Goal: Task Accomplishment & Management: Complete application form

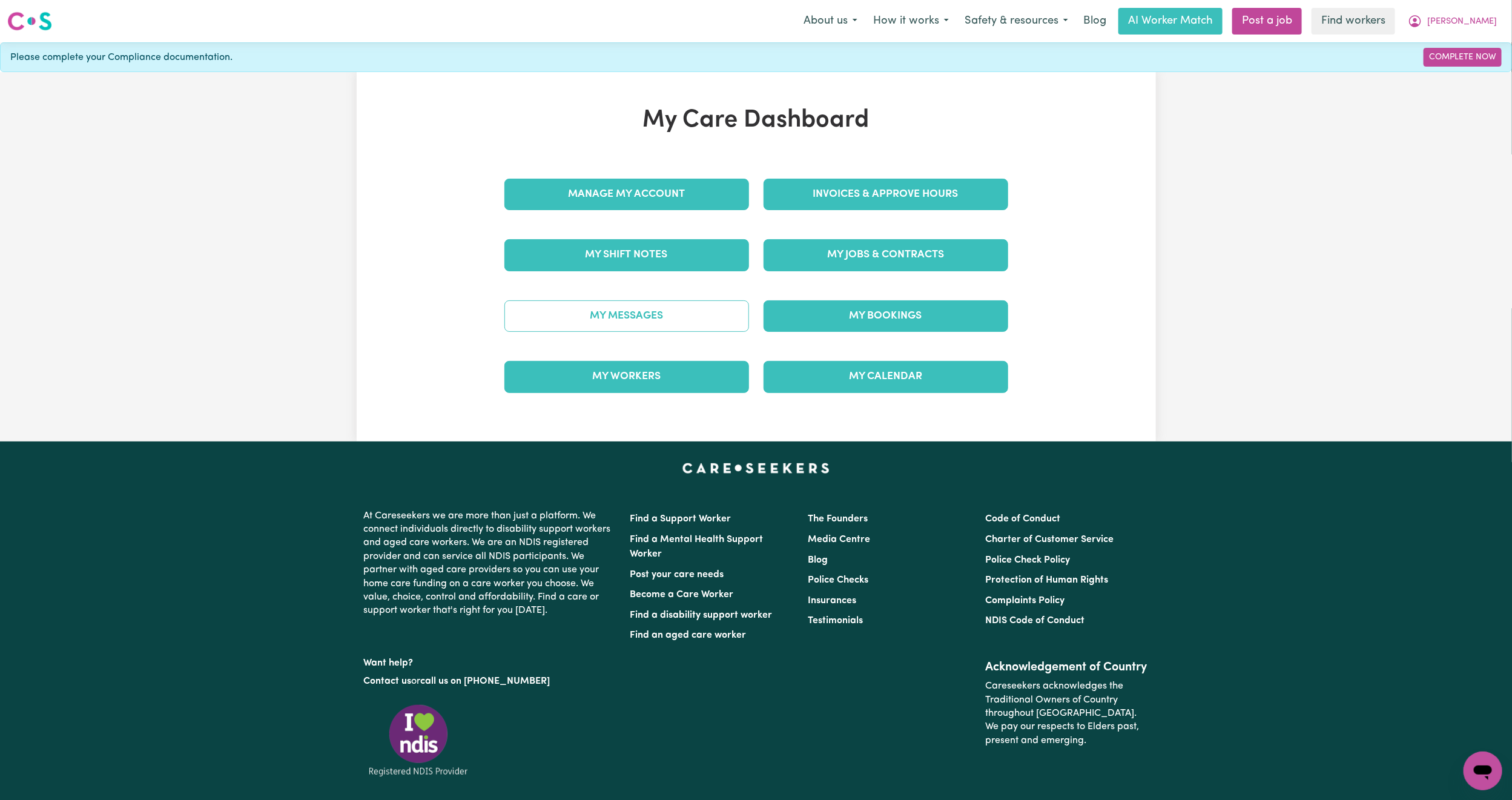
click at [728, 317] on link "My Messages" at bounding box center [626, 316] width 245 height 31
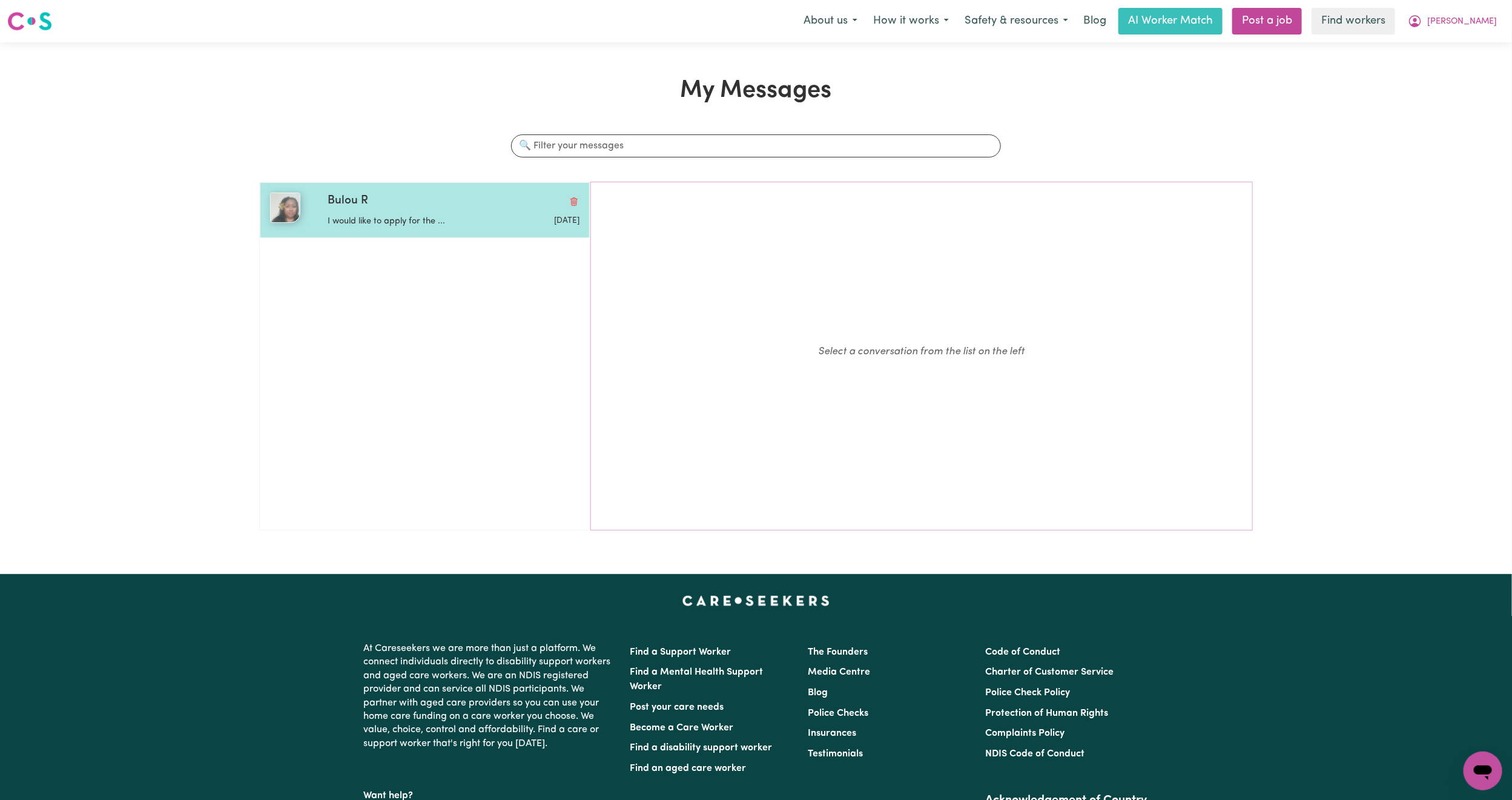
click at [444, 210] on div "Bulou R" at bounding box center [453, 201] width 252 height 18
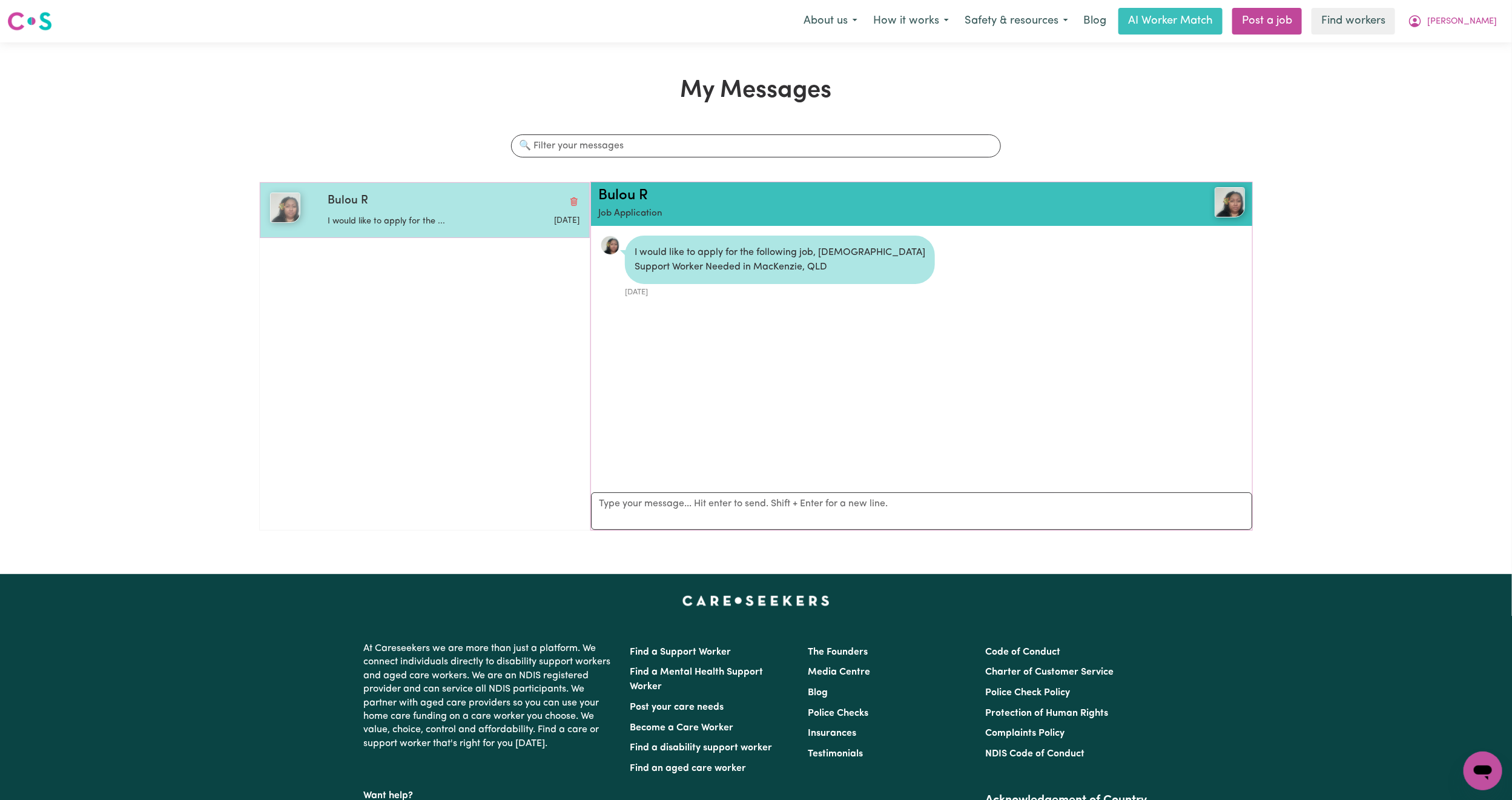
scroll to position [8, 0]
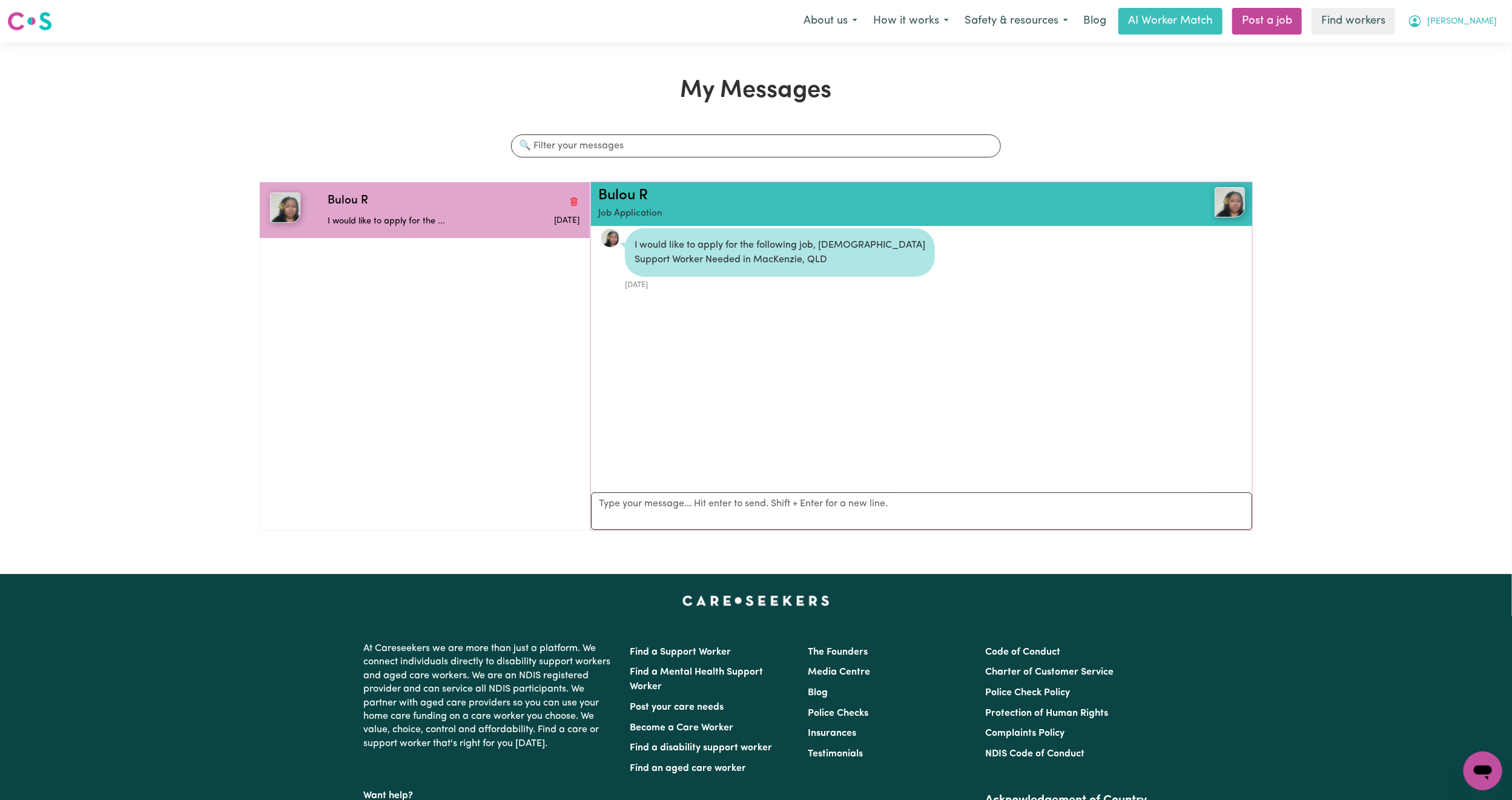
click at [1483, 17] on span "[PERSON_NAME]" at bounding box center [1462, 21] width 70 height 14
click at [1457, 35] on div "My Dashboard Logout" at bounding box center [1456, 58] width 97 height 46
click at [1458, 41] on link "My Dashboard" at bounding box center [1456, 47] width 96 height 23
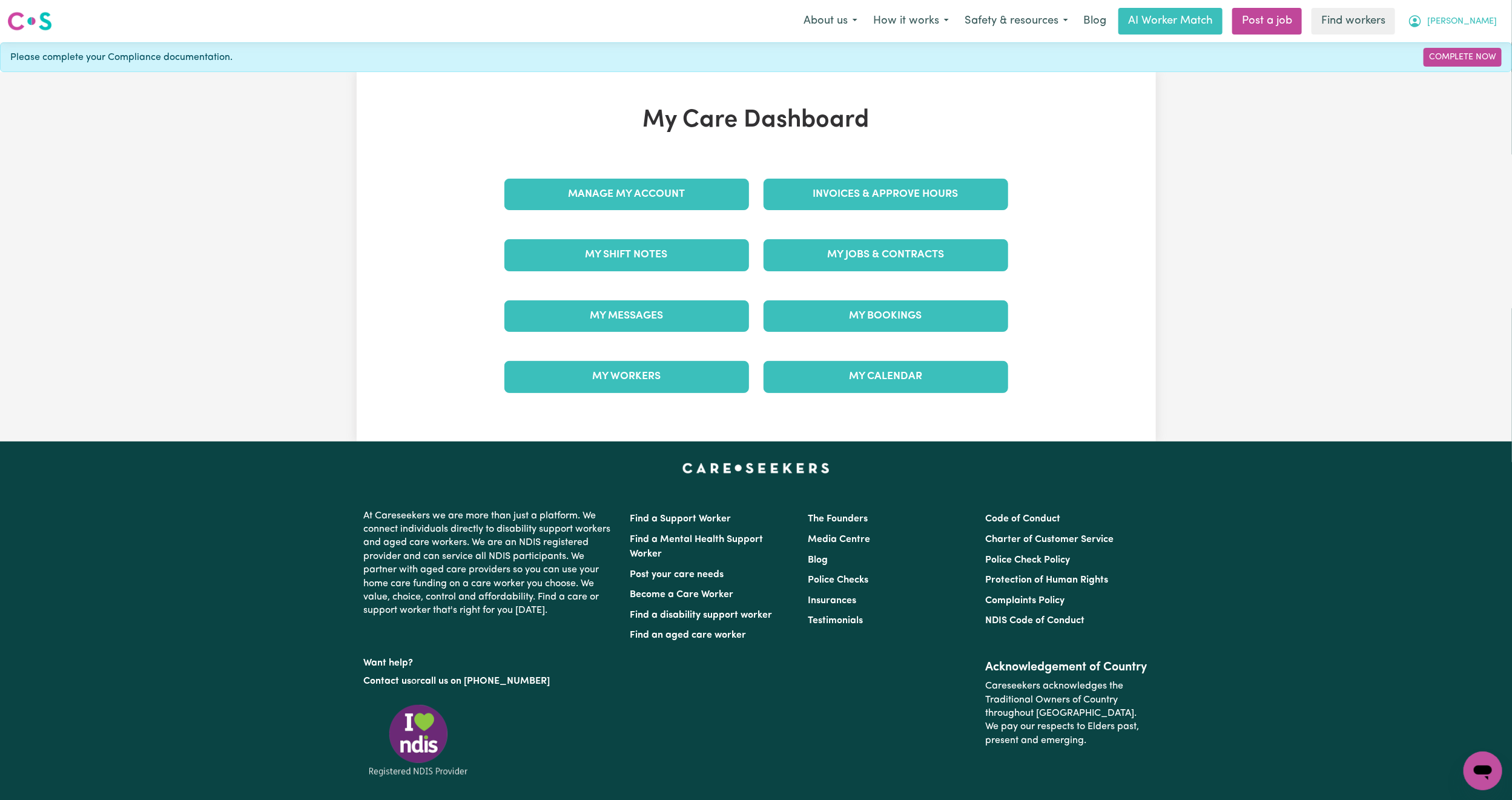
click at [1476, 16] on span "[PERSON_NAME]" at bounding box center [1462, 21] width 70 height 14
click at [1435, 64] on link "Logout" at bounding box center [1456, 70] width 96 height 23
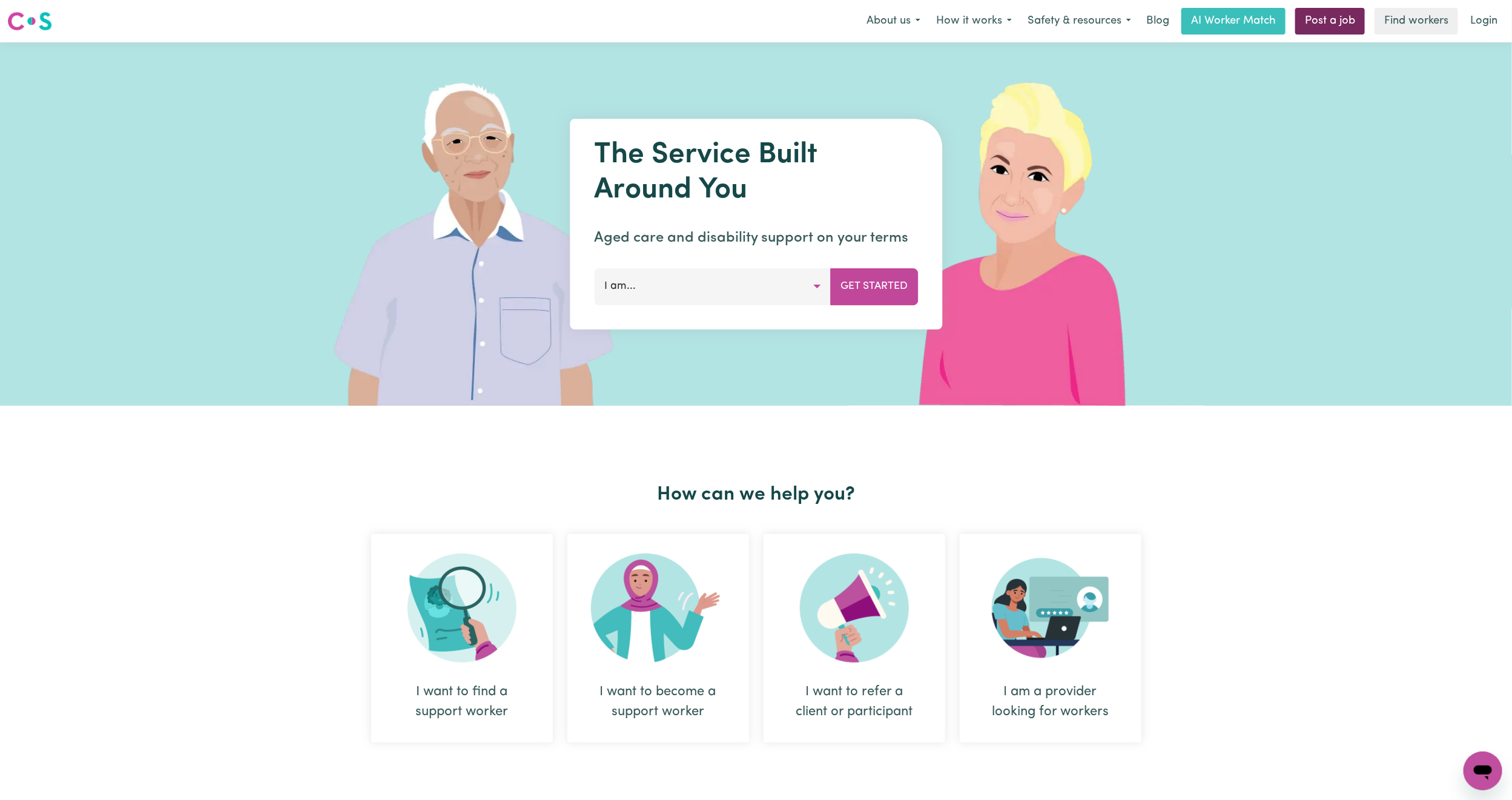
click at [1309, 29] on link "Post a job" at bounding box center [1330, 21] width 70 height 26
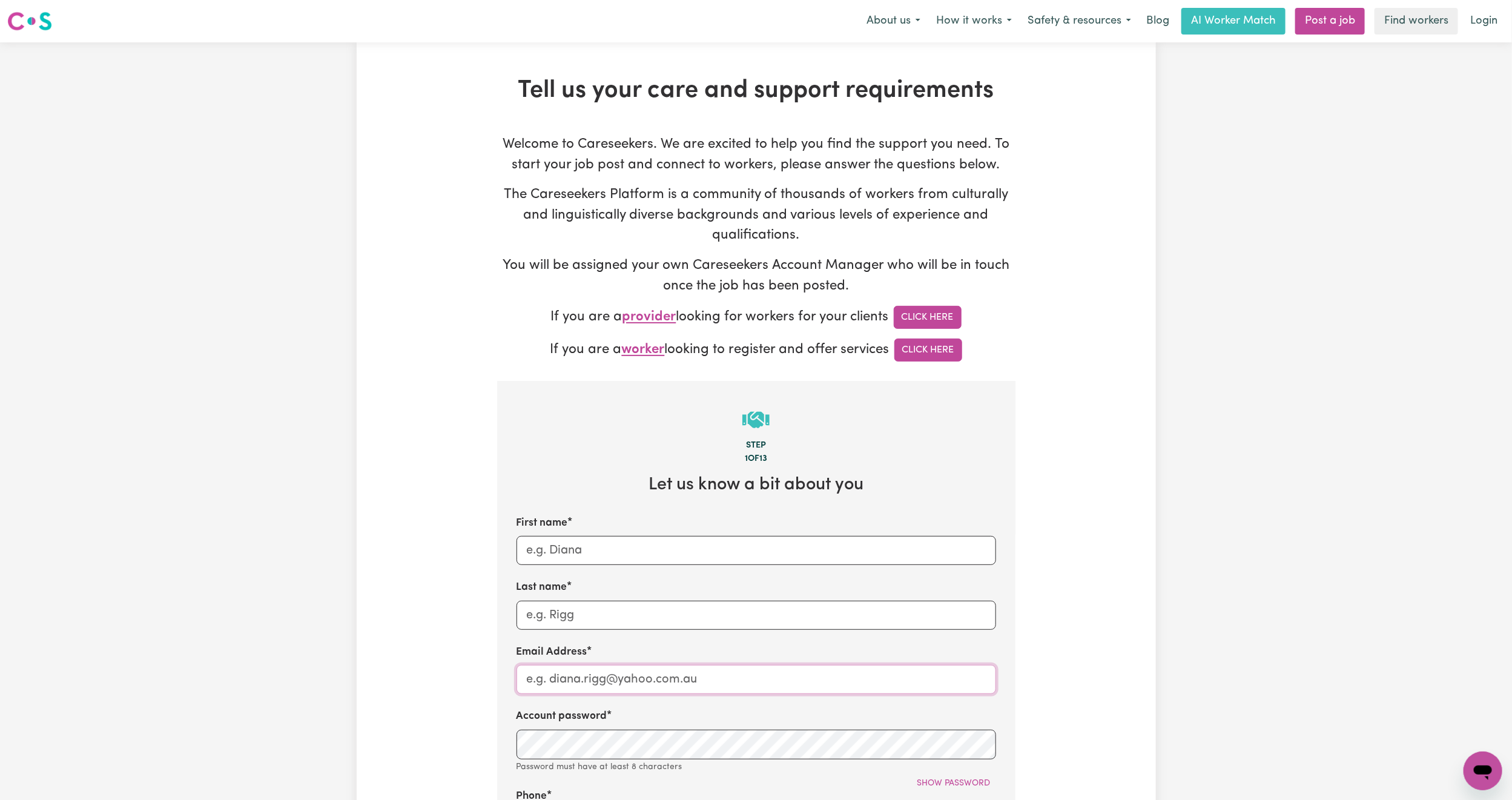
type input "[PERSON_NAME][EMAIL_ADDRESS][DOMAIN_NAME]"
click at [603, 553] on input "First name" at bounding box center [756, 550] width 479 height 29
type input "Amal"
type input "El-Sari"
type input "E"
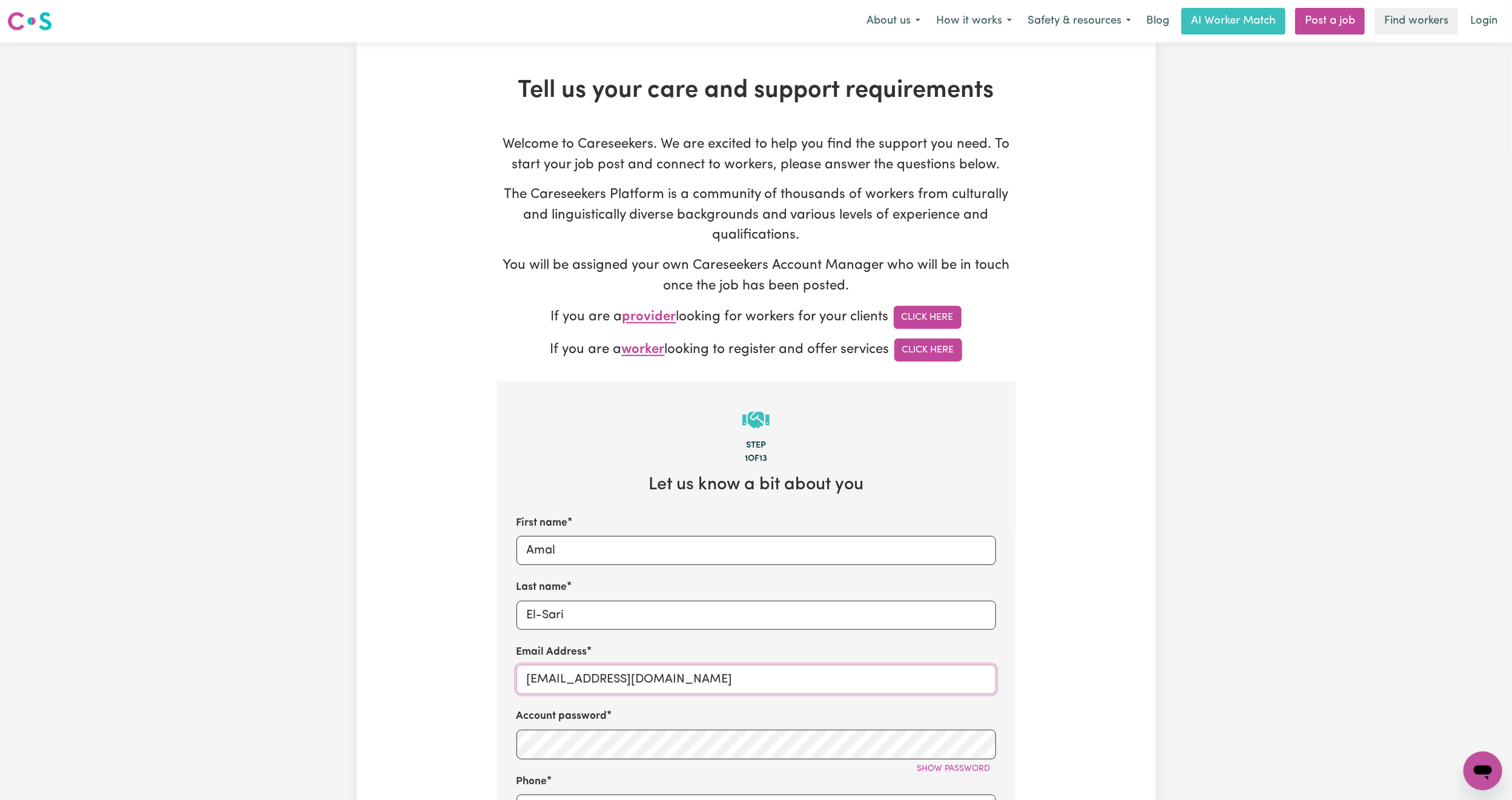
type input "[EMAIL_ADDRESS][DOMAIN_NAME]"
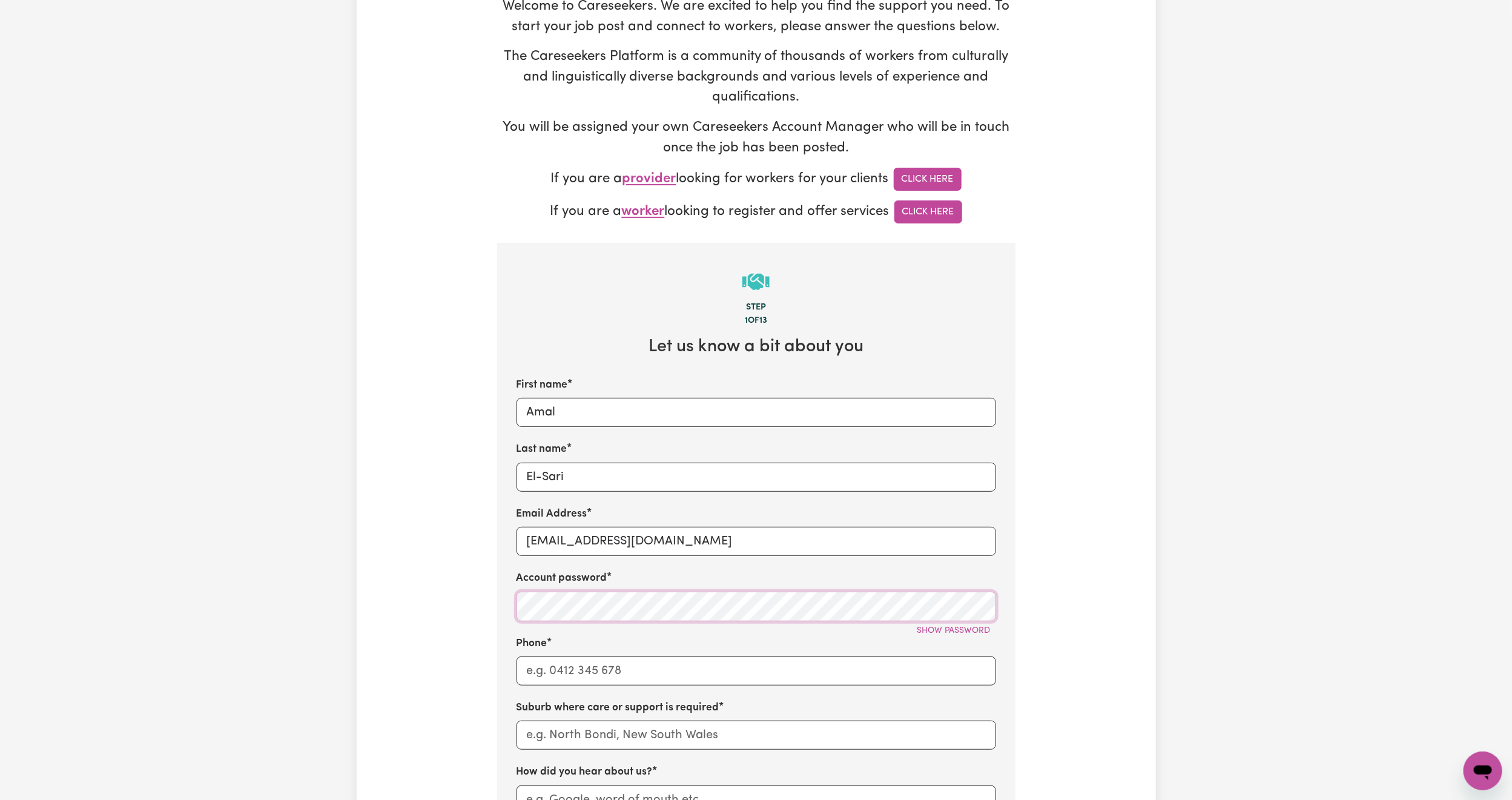
scroll to position [138, 0]
click at [943, 632] on span "Show password" at bounding box center [954, 630] width 73 height 9
drag, startPoint x: 857, startPoint y: 636, endPoint x: 844, endPoint y: 624, distance: 17.7
click at [844, 624] on div "Hide password" at bounding box center [756, 630] width 479 height 19
click at [571, 671] on input "Phone" at bounding box center [756, 670] width 479 height 29
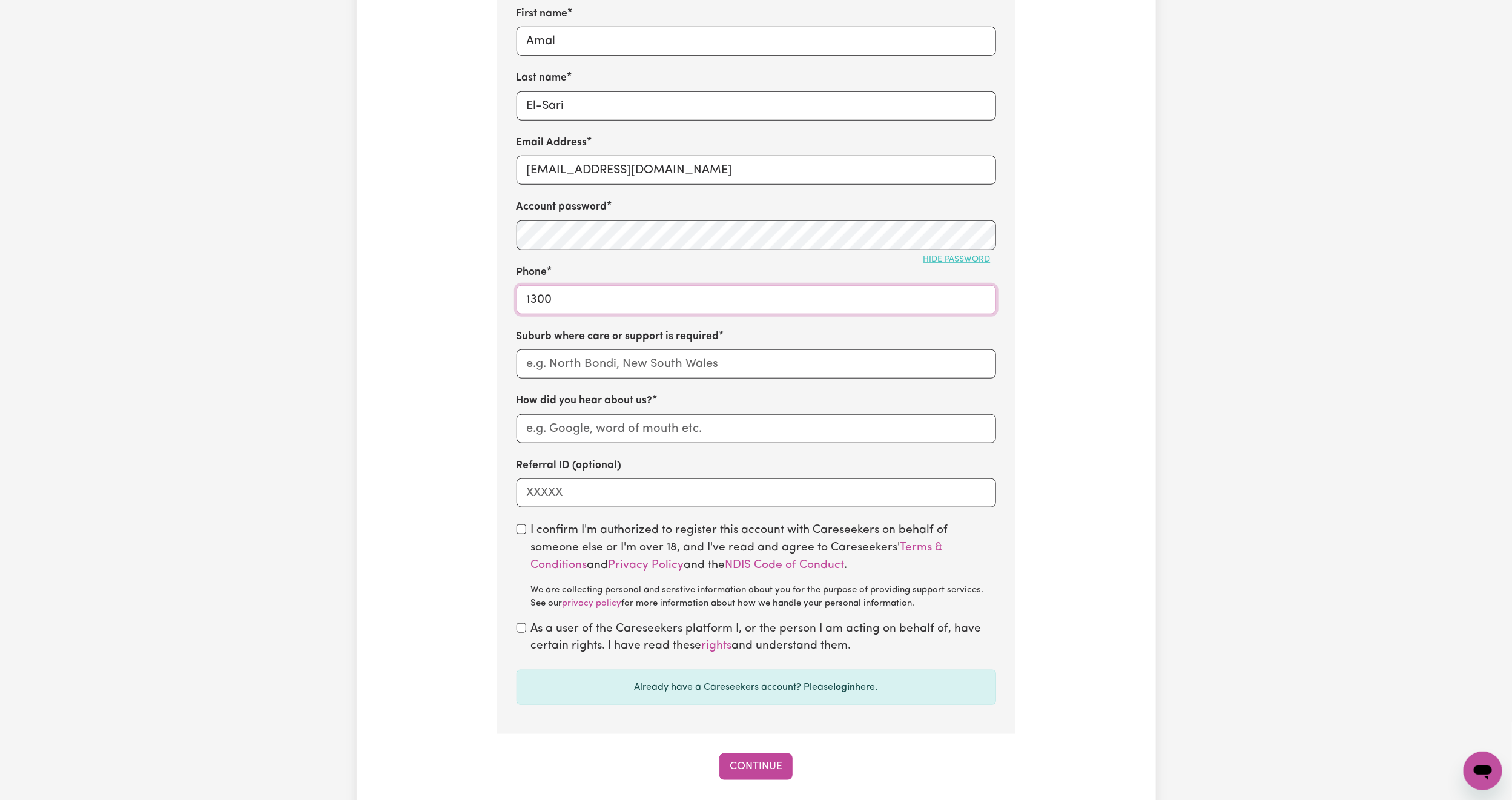
scroll to position [393, 0]
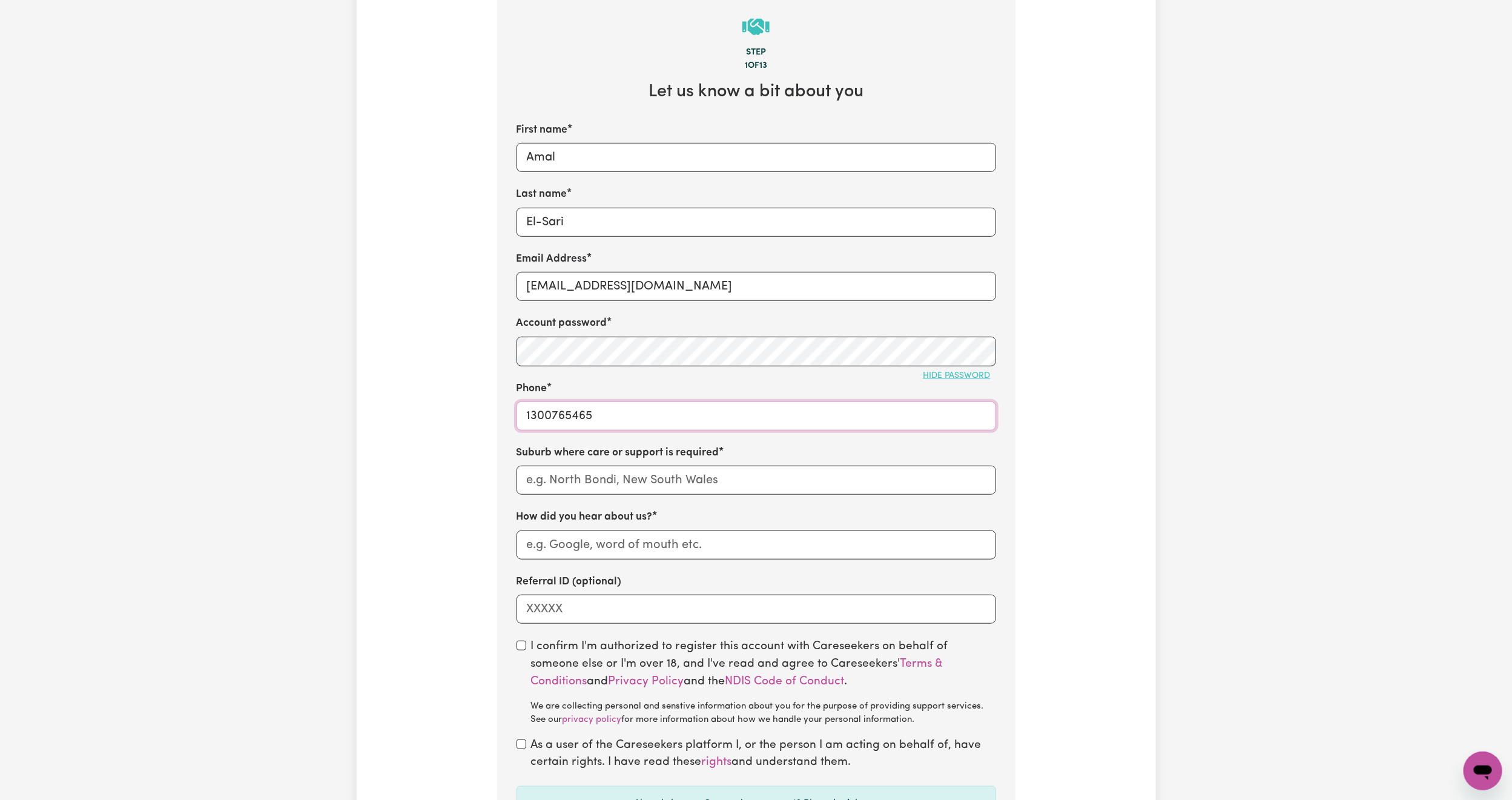
type input "1300765465"
click at [591, 478] on input "text" at bounding box center [756, 480] width 479 height 29
type input "smithfi"
type input "smithfiELD, [GEOGRAPHIC_DATA], 2164"
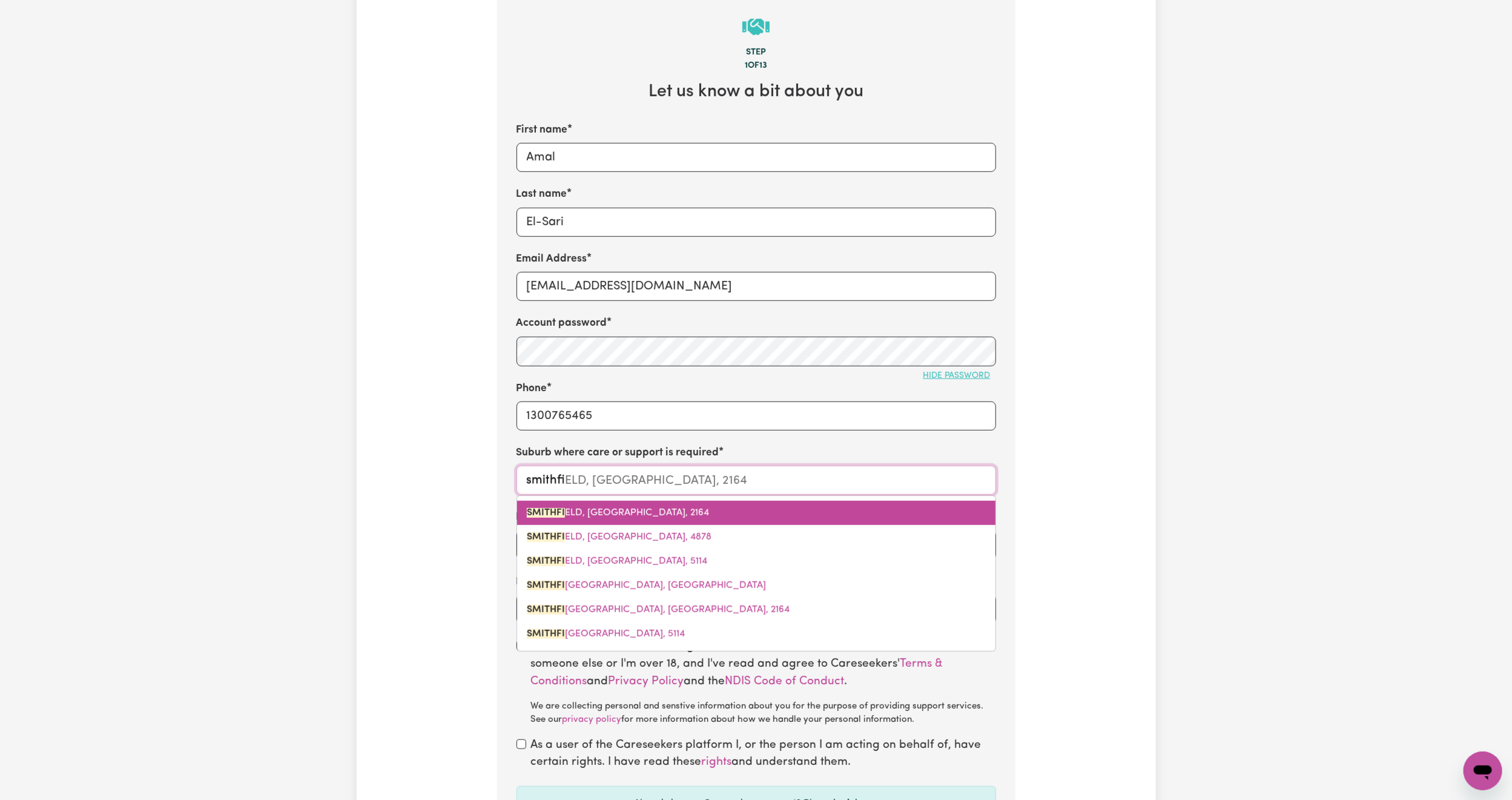
click at [625, 518] on span "SMITHFI ELD, [GEOGRAPHIC_DATA], 2164" at bounding box center [618, 513] width 183 height 10
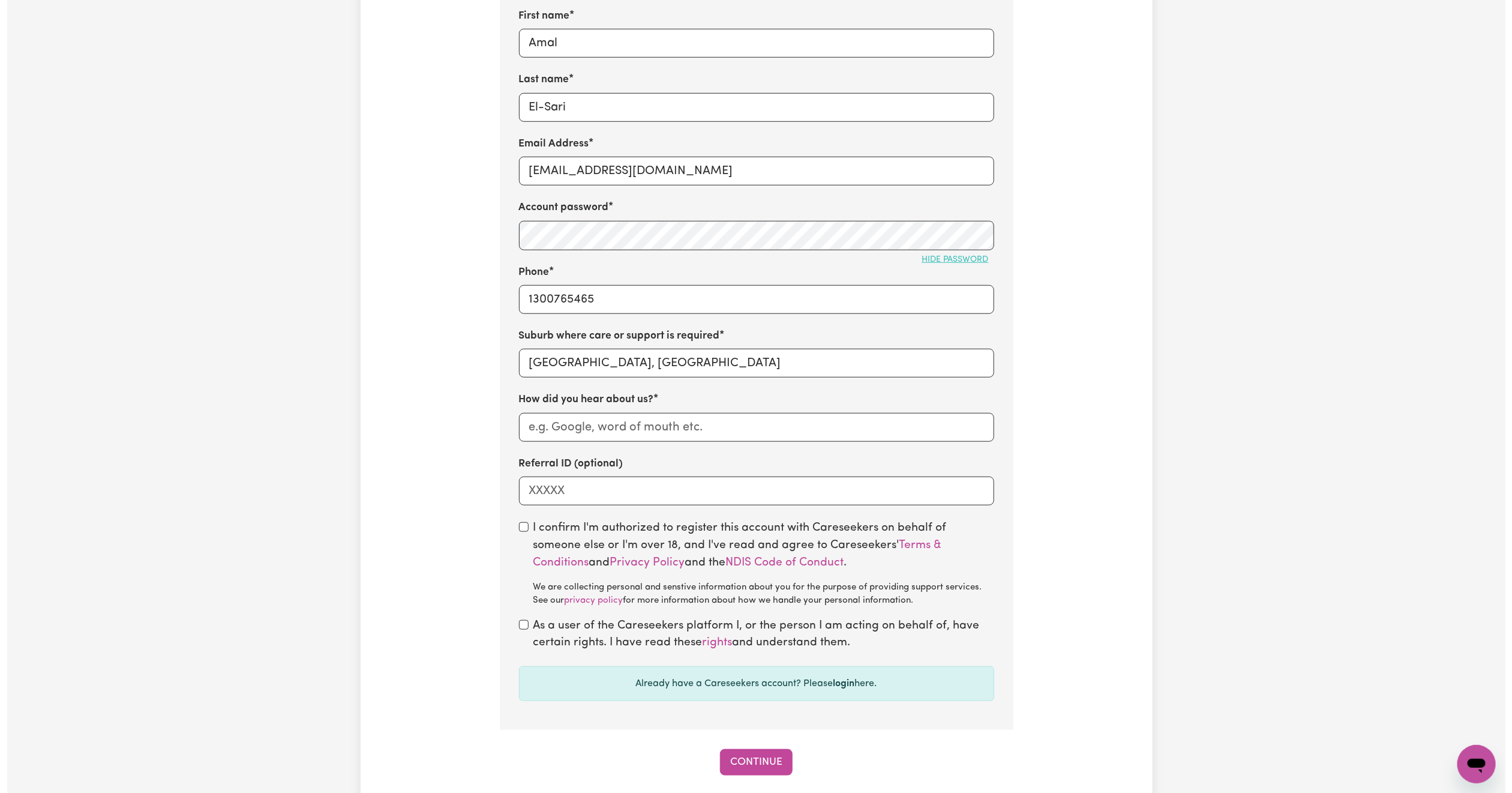
scroll to position [503, 0]
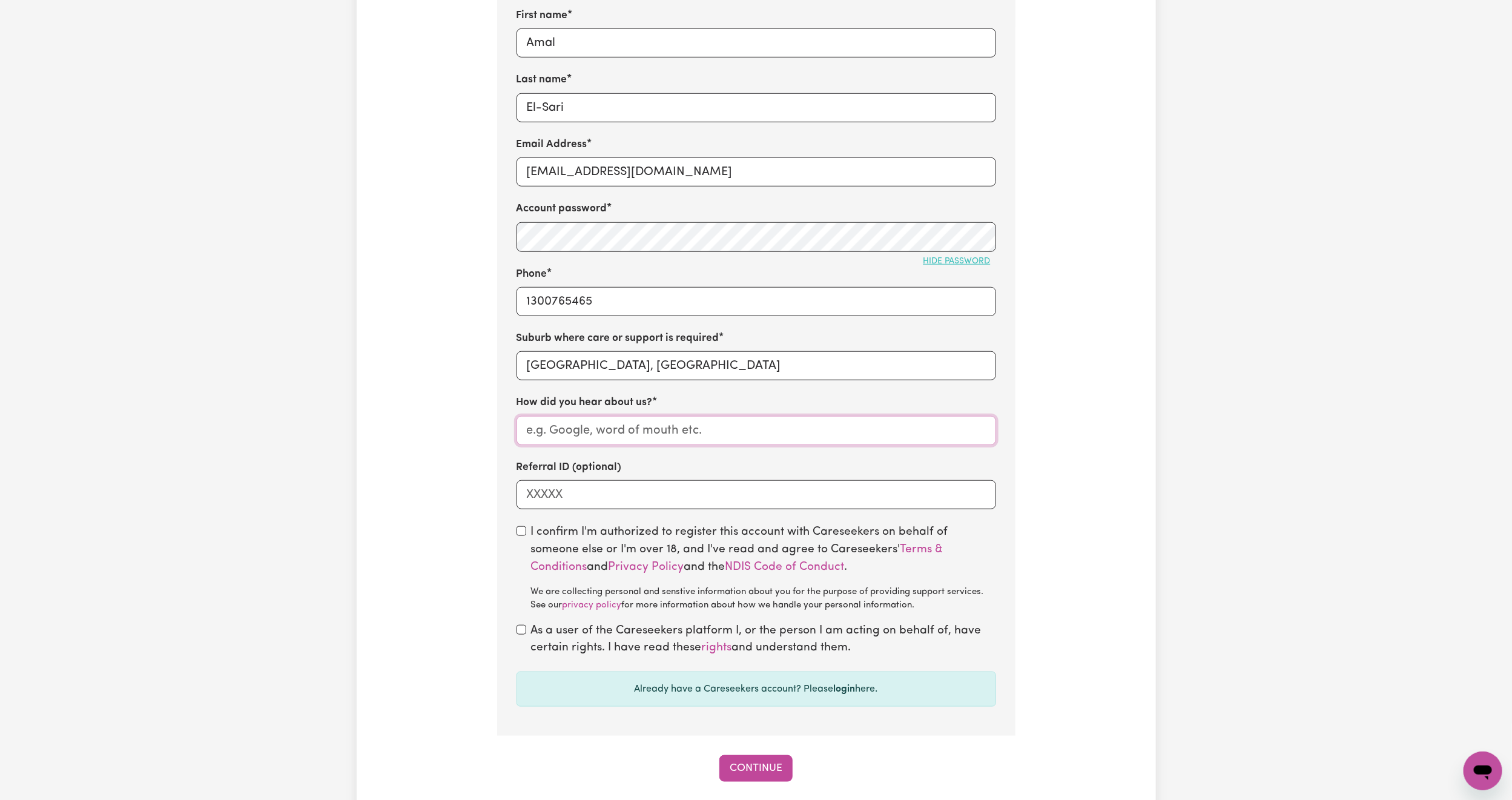
click at [629, 442] on input "How did you hear about us?" at bounding box center [756, 430] width 479 height 29
type input "W"
type input "Daughter - Worker on platform"
click at [519, 535] on input "checkbox" at bounding box center [521, 531] width 10 height 10
checkbox input "true"
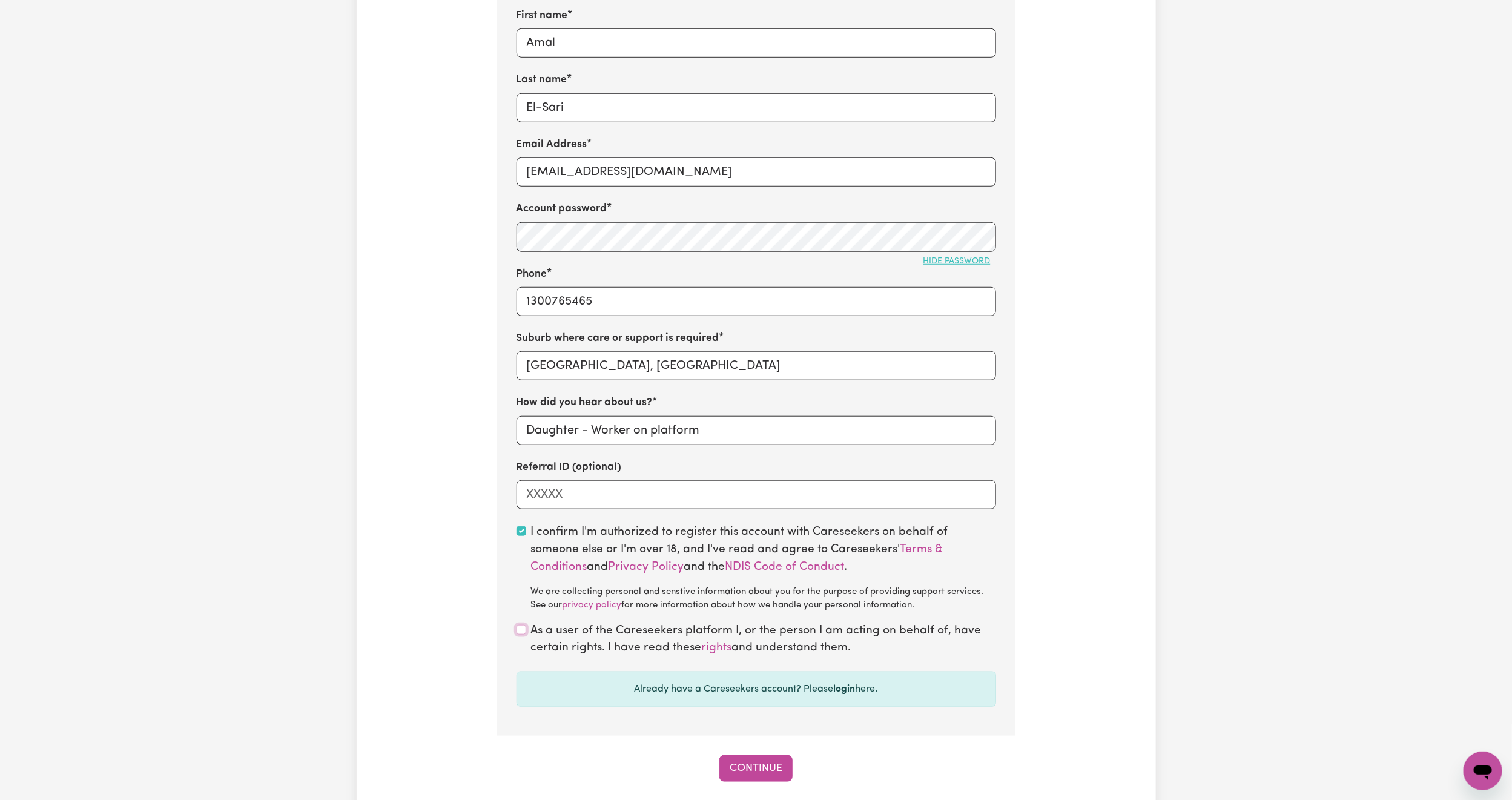
click at [522, 635] on input "checkbox" at bounding box center [521, 630] width 10 height 10
checkbox input "true"
click at [770, 776] on button "Continue" at bounding box center [756, 768] width 73 height 26
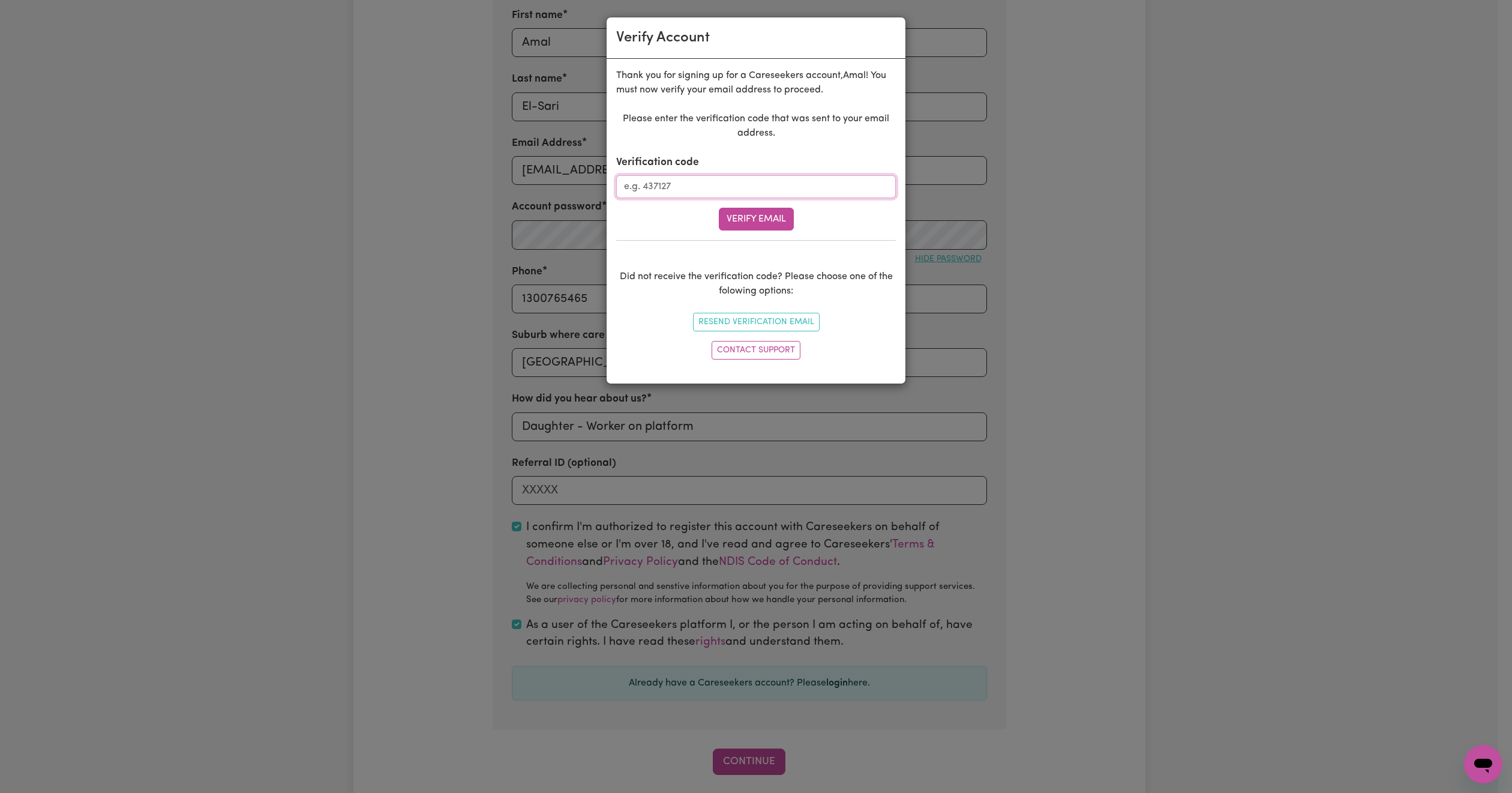
click at [709, 196] on input "Verification code" at bounding box center [756, 187] width 280 height 23
paste input "144162"
type input "144162"
click at [760, 221] on button "Verify Email" at bounding box center [756, 219] width 75 height 23
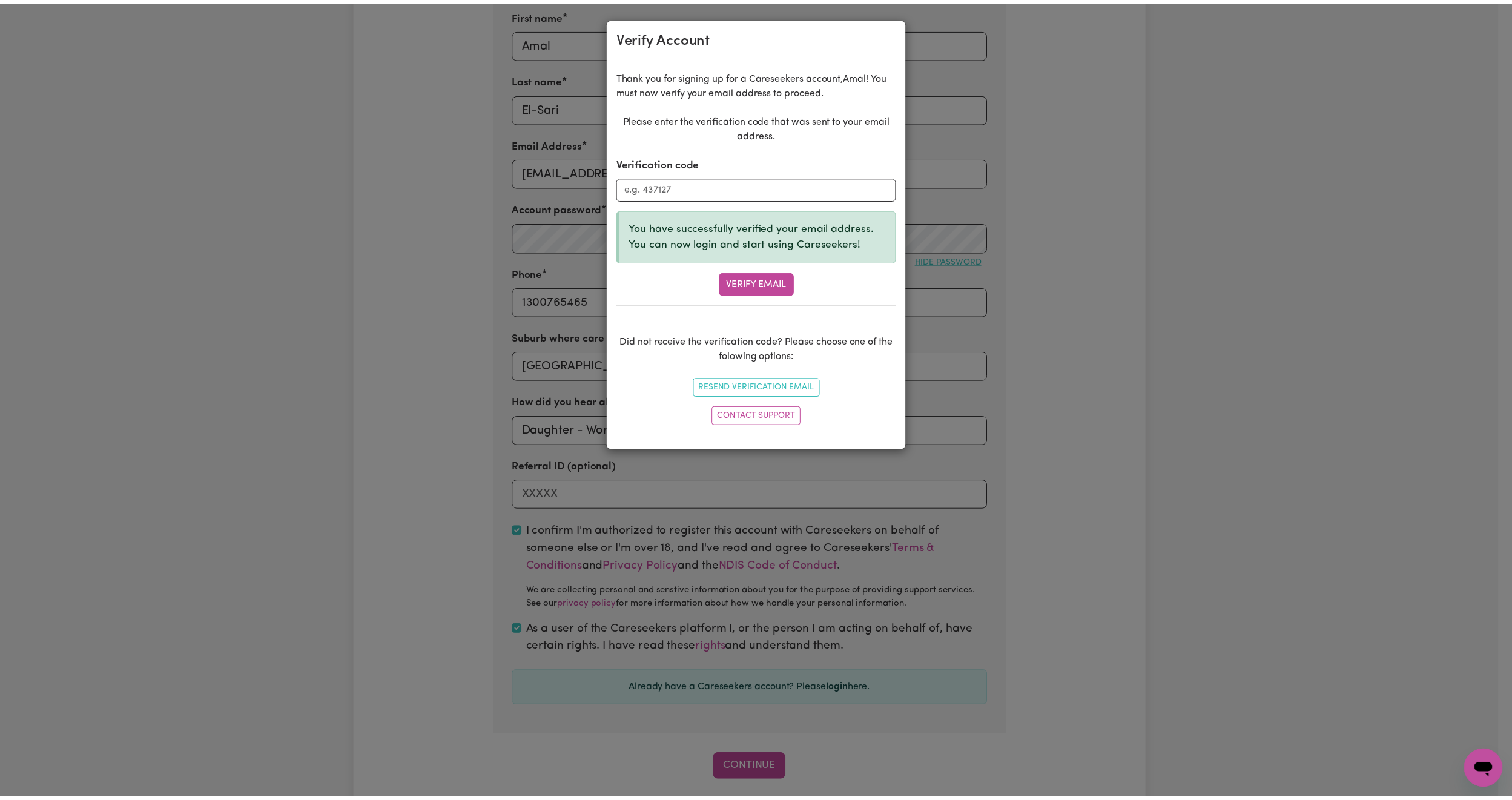
scroll to position [383, 0]
